Goal: Navigation & Orientation: Find specific page/section

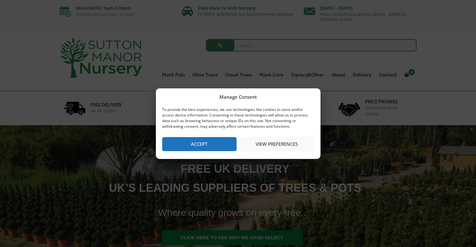
click at [190, 145] on button "Accept" at bounding box center [199, 144] width 74 height 14
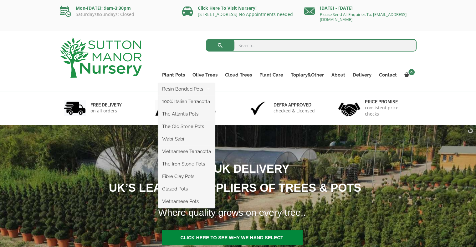
click at [176, 83] on ul "Resin Bonded Pots The Amalfi Pots The Milan Pots The Capri Pots The Brunello Po…" at bounding box center [186, 145] width 56 height 125
click at [175, 76] on link "Plant Pots" at bounding box center [173, 75] width 30 height 9
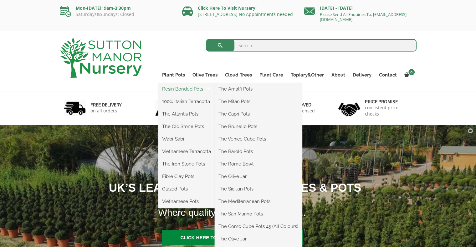
click at [176, 87] on link "Resin Bonded Pots" at bounding box center [186, 88] width 56 height 9
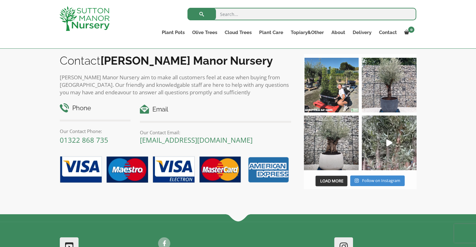
scroll to position [1062, 0]
